Goal: Information Seeking & Learning: Learn about a topic

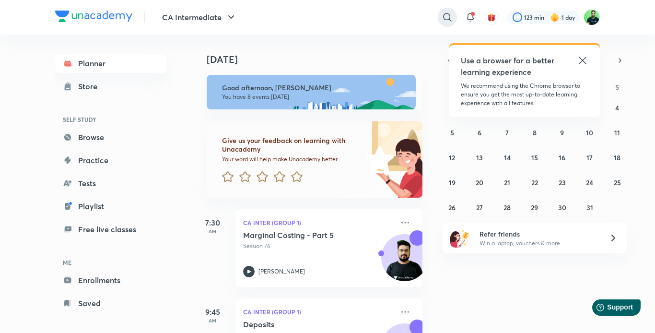
click at [445, 16] on icon at bounding box center [448, 18] width 12 height 12
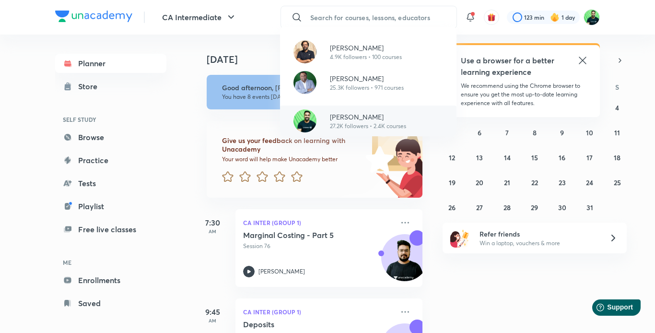
click at [354, 124] on p "27.2K followers • 2.4K courses" at bounding box center [368, 126] width 76 height 9
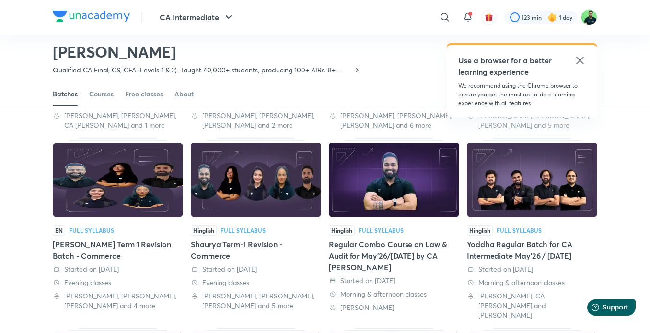
scroll to position [202, 0]
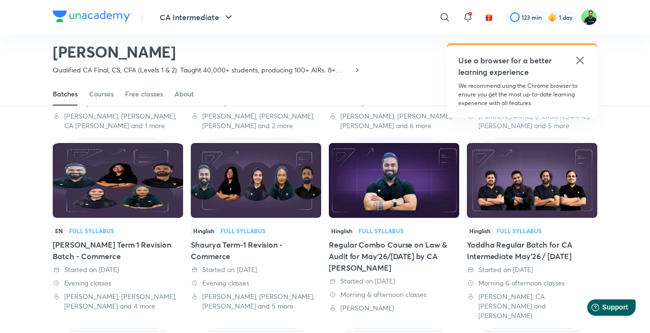
click at [527, 175] on img at bounding box center [532, 180] width 130 height 75
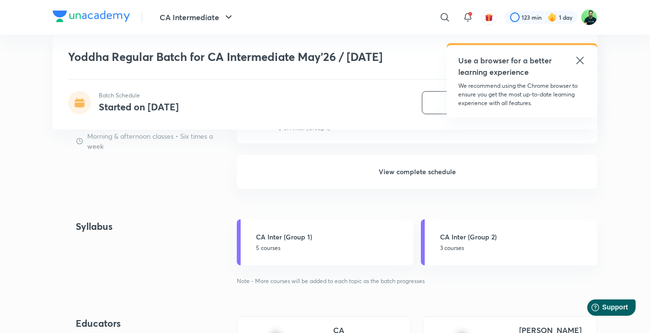
scroll to position [935, 0]
click at [428, 171] on h6 "View complete schedule" at bounding box center [417, 171] width 361 height 34
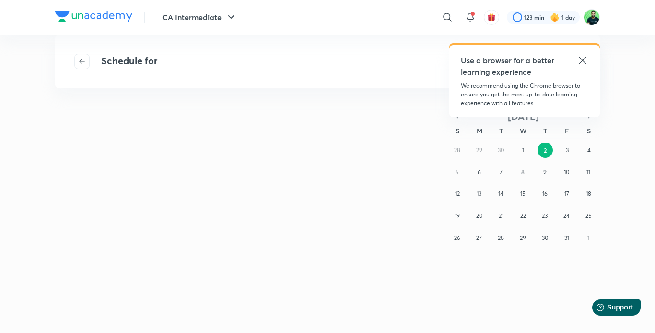
click at [584, 59] on icon at bounding box center [582, 60] width 7 height 7
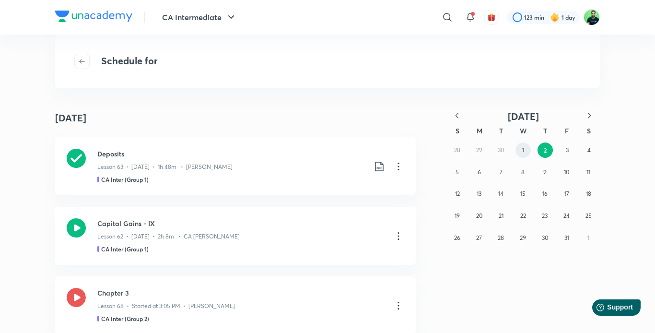
click at [525, 149] on button "1" at bounding box center [523, 149] width 15 height 15
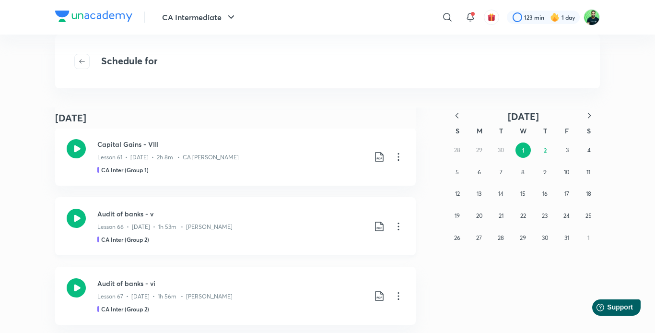
scroll to position [1348, 0]
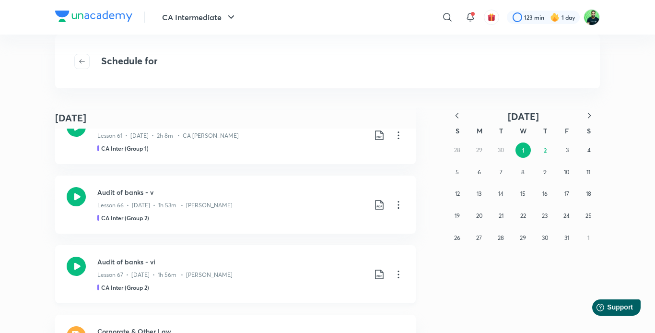
click at [375, 272] on icon at bounding box center [380, 275] width 12 height 12
click at [312, 297] on p "With annotation" at bounding box center [303, 299] width 49 height 10
click at [379, 204] on icon at bounding box center [380, 205] width 12 height 12
click at [318, 252] on p "With annotation" at bounding box center [303, 256] width 49 height 10
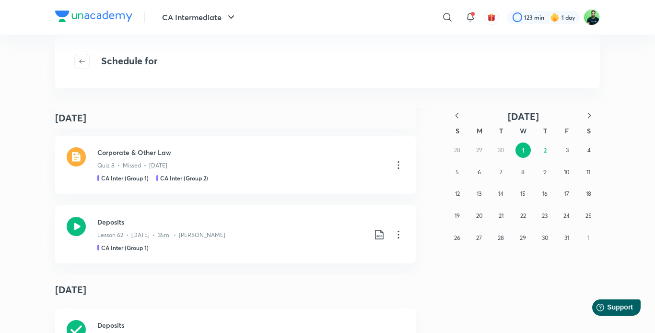
scroll to position [1532, 0]
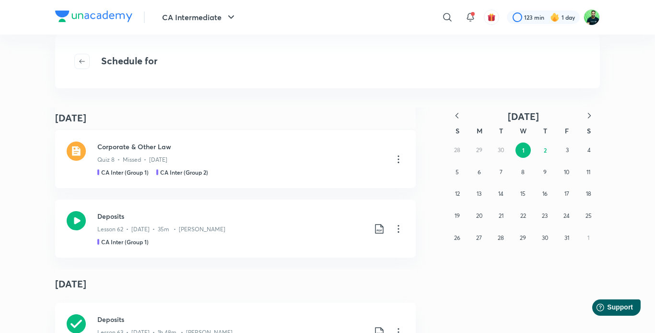
click at [457, 112] on icon "button" at bounding box center [457, 116] width 10 height 10
click at [505, 239] on button "30" at bounding box center [500, 237] width 15 height 15
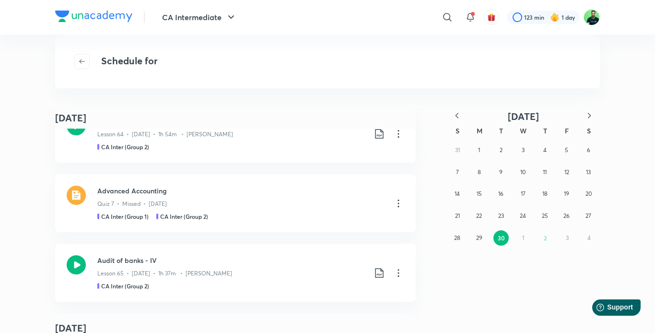
scroll to position [241, 0]
click at [377, 274] on icon at bounding box center [379, 274] width 8 height 10
click at [298, 297] on p "With annotation" at bounding box center [303, 299] width 49 height 10
click at [588, 117] on icon "button" at bounding box center [590, 116] width 10 height 10
click at [527, 151] on button "1" at bounding box center [523, 149] width 15 height 15
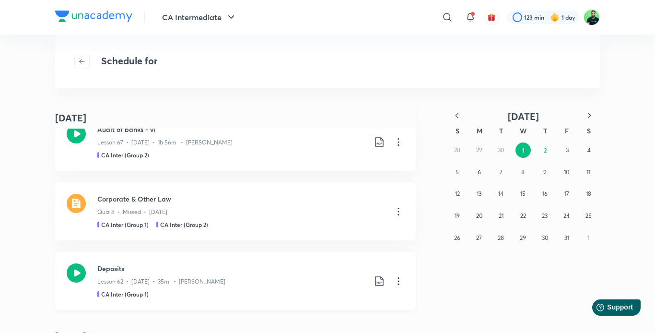
scroll to position [302, 0]
click at [374, 284] on icon at bounding box center [380, 282] width 12 height 12
click at [282, 299] on p "With annotation" at bounding box center [303, 299] width 49 height 10
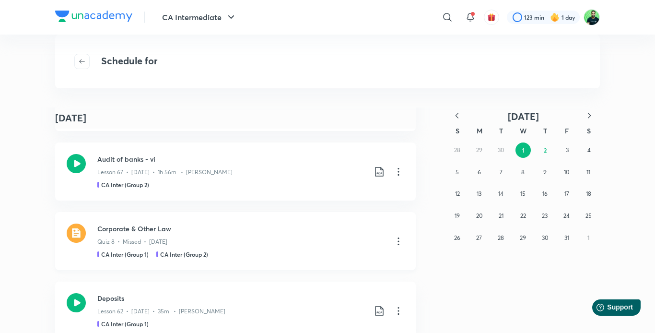
scroll to position [272, 0]
click at [457, 115] on icon "button" at bounding box center [457, 116] width 10 height 10
click at [483, 238] on button "29" at bounding box center [478, 237] width 15 height 15
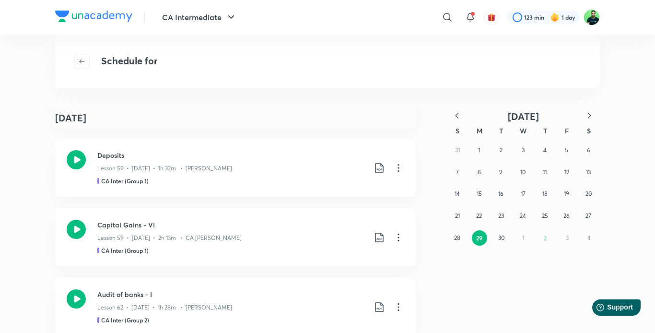
scroll to position [69, 0]
click at [374, 168] on icon at bounding box center [380, 168] width 12 height 12
click at [284, 218] on p "With annotation" at bounding box center [303, 219] width 49 height 10
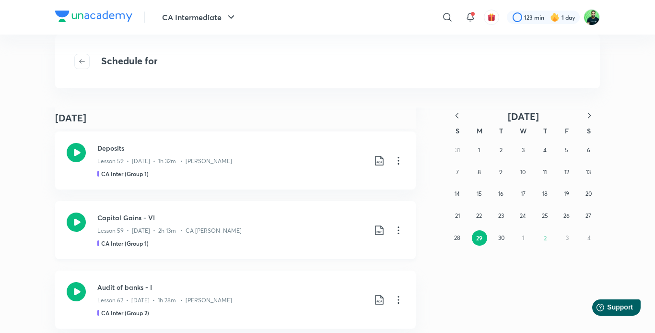
scroll to position [76, 0]
click at [544, 236] on div "31 1 2 3 4 5 6 7 8 9 10 11 12 13 14 15 16 17 18 19 20 21 22 23 24 25 26 27 28 2…" at bounding box center [522, 193] width 153 height 109
click at [585, 118] on icon "button" at bounding box center [590, 116] width 10 height 10
click at [546, 146] on button "2" at bounding box center [545, 149] width 15 height 15
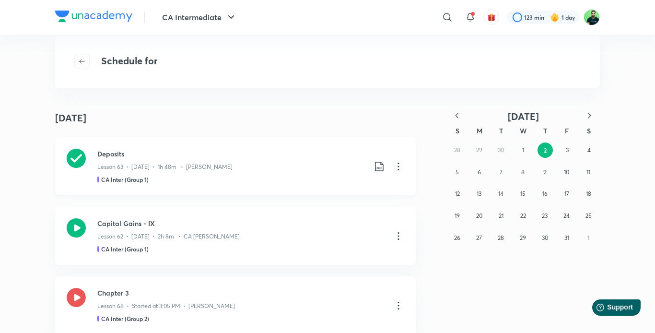
click at [375, 165] on icon at bounding box center [379, 167] width 8 height 10
click at [312, 214] on p "With annotation" at bounding box center [303, 218] width 49 height 10
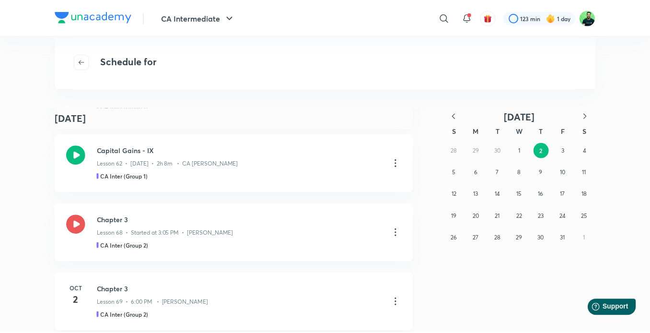
scroll to position [72, 0]
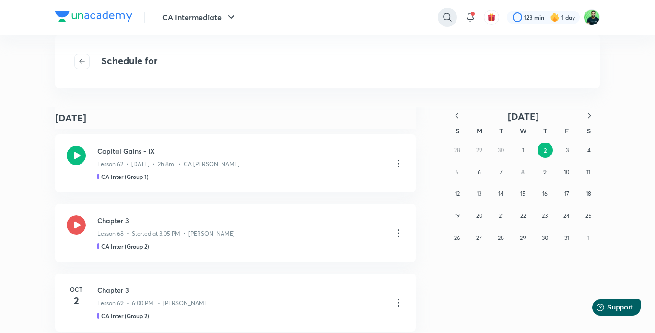
click at [445, 20] on icon at bounding box center [447, 17] width 8 height 8
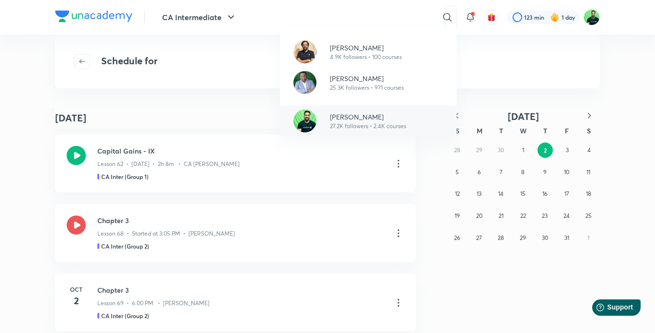
click at [366, 113] on p "[PERSON_NAME]" at bounding box center [368, 117] width 76 height 10
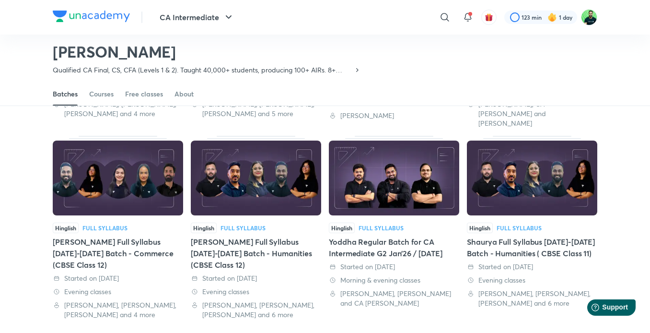
scroll to position [391, 0]
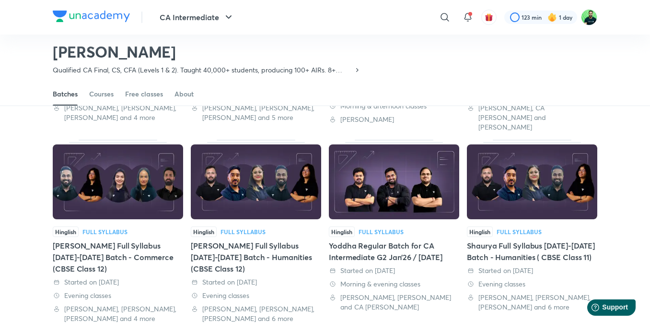
click at [367, 190] on img at bounding box center [394, 181] width 130 height 75
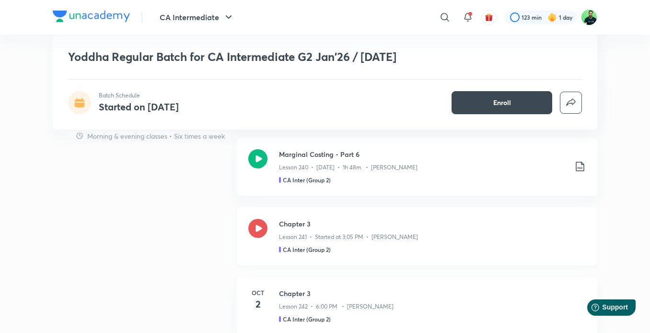
scroll to position [815, 0]
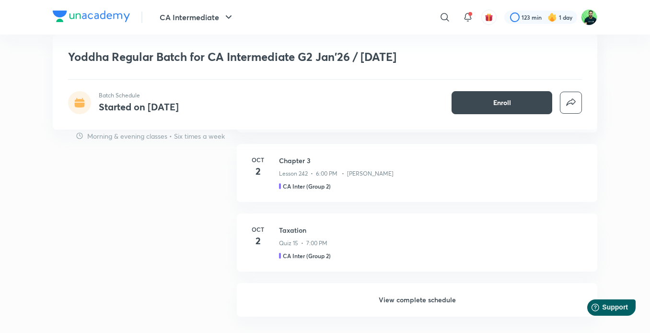
click at [417, 311] on h6 "View complete schedule" at bounding box center [417, 300] width 361 height 34
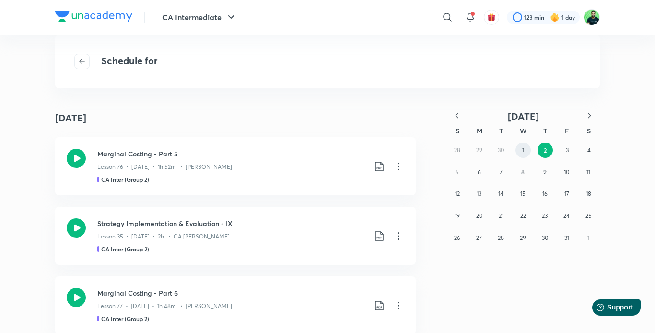
click at [520, 153] on button "1" at bounding box center [523, 149] width 15 height 15
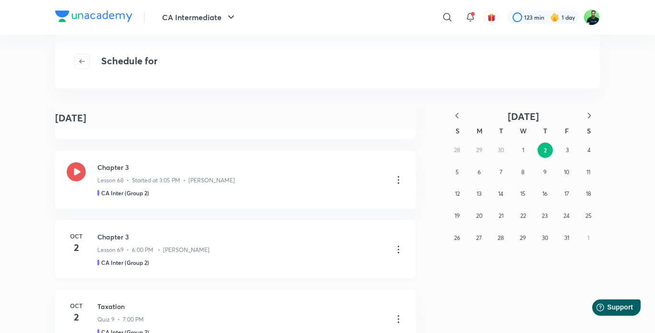
scroll to position [1821, 0]
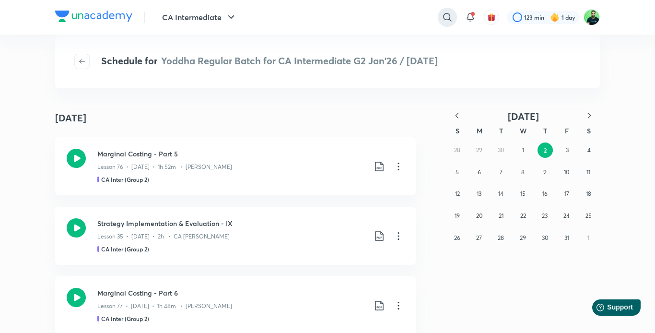
click at [449, 18] on icon at bounding box center [447, 17] width 8 height 8
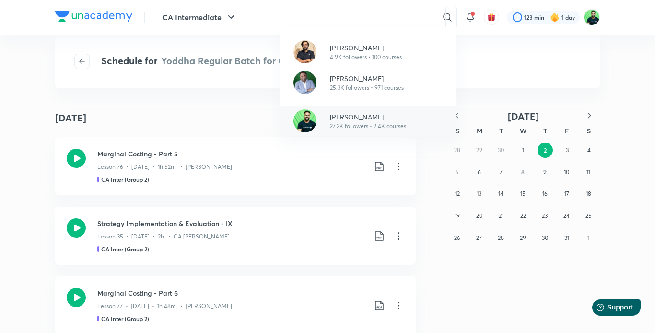
click at [350, 119] on p "[PERSON_NAME]" at bounding box center [368, 117] width 76 height 10
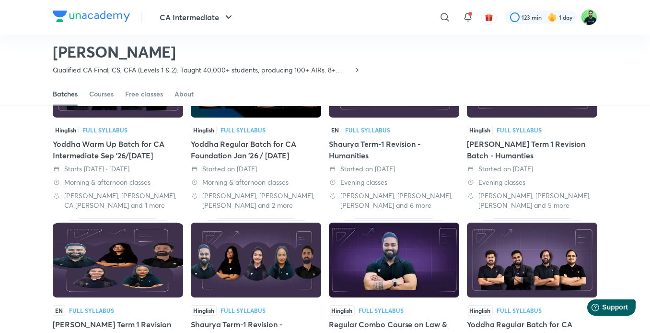
scroll to position [123, 0]
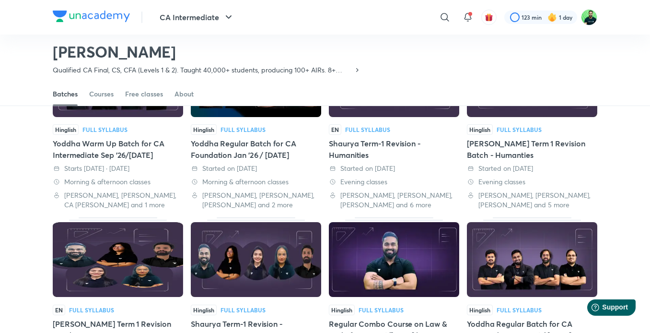
click at [290, 140] on div "Yoddha Regular Batch for CA Foundation Jan '26 / [DATE]" at bounding box center [256, 149] width 130 height 23
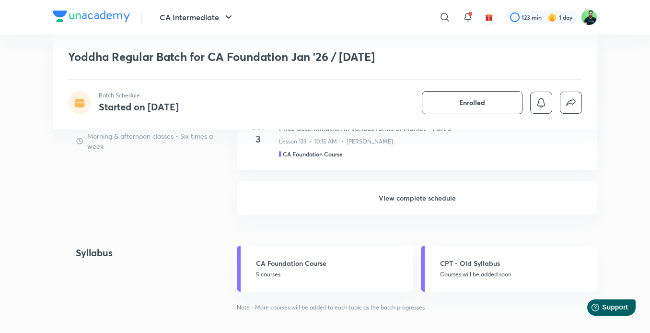
scroll to position [898, 0]
click at [408, 197] on h6 "View complete schedule" at bounding box center [417, 198] width 361 height 34
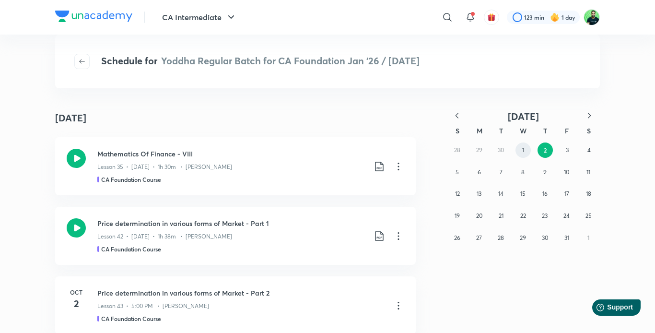
click at [523, 150] on abbr "1" at bounding box center [523, 149] width 2 height 7
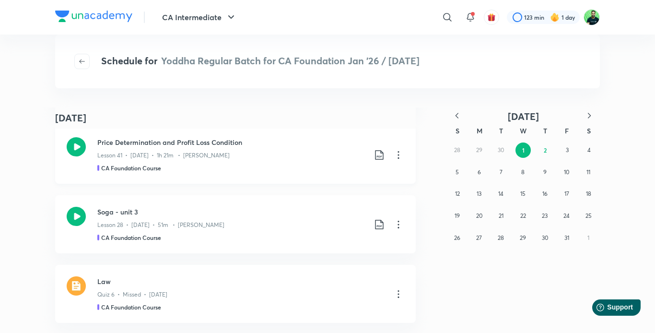
scroll to position [82, 0]
click at [375, 224] on icon at bounding box center [379, 224] width 8 height 10
click at [309, 274] on p "With annotation" at bounding box center [303, 275] width 49 height 10
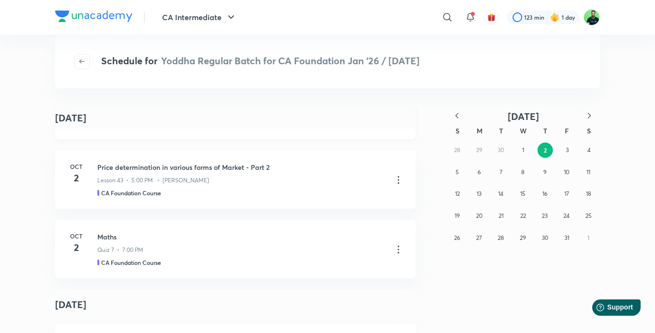
scroll to position [1615, 0]
